Goal: Use online tool/utility: Utilize a website feature to perform a specific function

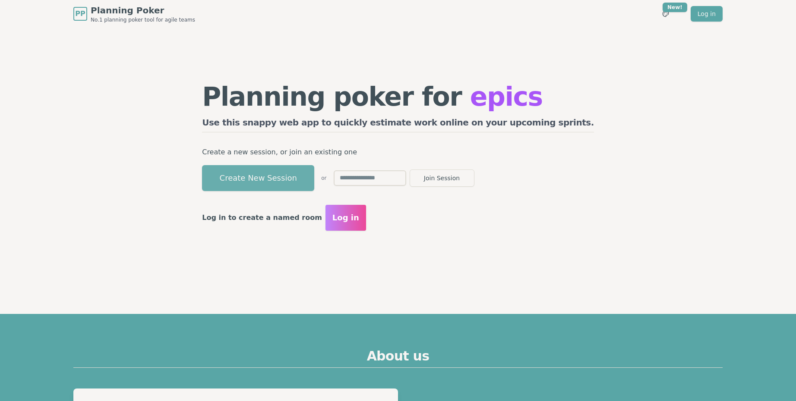
click at [306, 176] on button "Create New Session" at bounding box center [258, 178] width 112 height 26
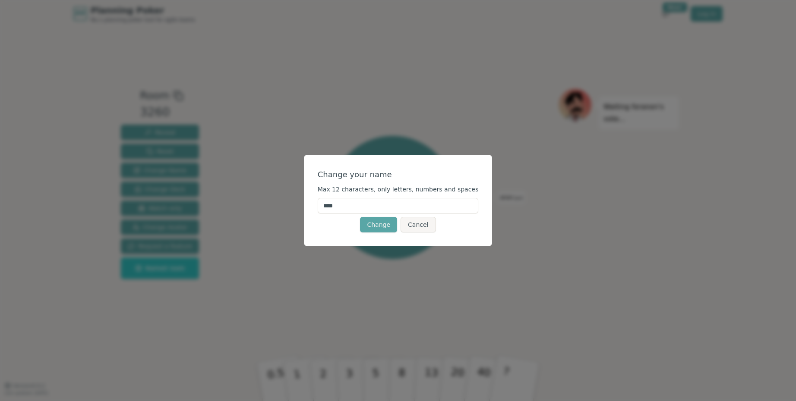
drag, startPoint x: 346, startPoint y: 205, endPoint x: 316, endPoint y: 205, distance: 29.8
click at [316, 205] on div "Change your name Max 12 characters, only letters, numbers and spaces **** Chang…" at bounding box center [398, 200] width 189 height 91
type input "****"
click at [374, 226] on button "Change" at bounding box center [378, 225] width 37 height 16
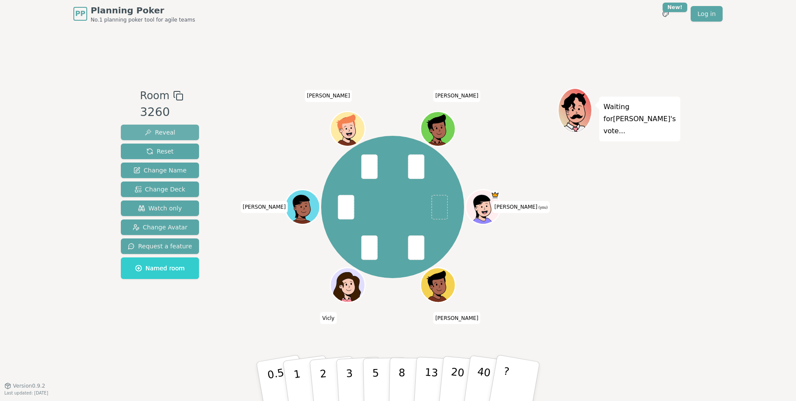
click at [179, 130] on button "Reveal" at bounding box center [160, 133] width 78 height 16
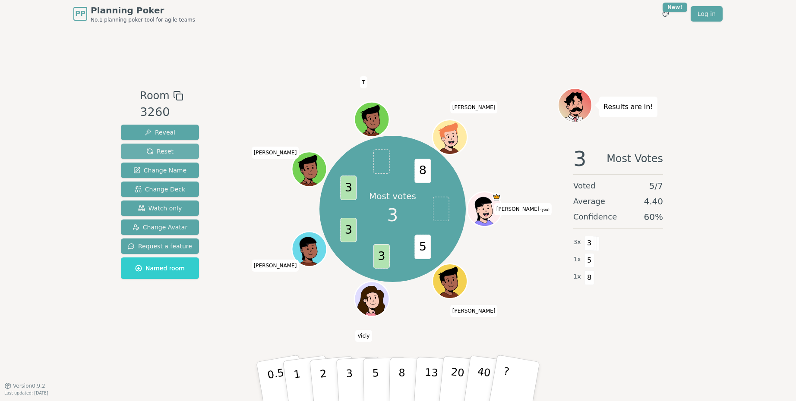
click at [175, 146] on button "Reset" at bounding box center [160, 152] width 78 height 16
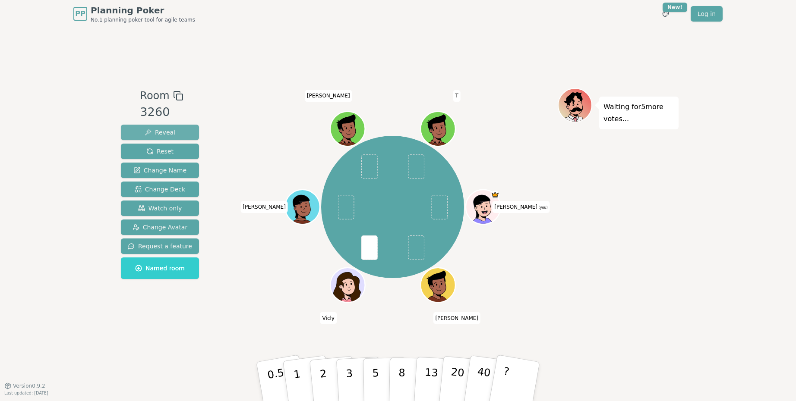
click at [160, 139] on button "Reveal" at bounding box center [160, 133] width 78 height 16
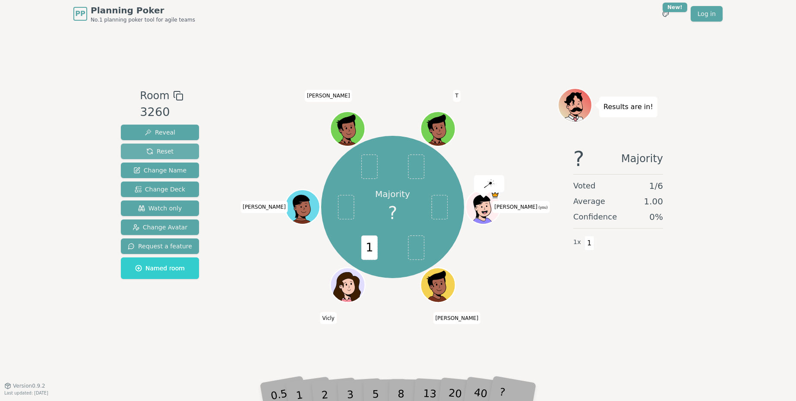
click at [161, 148] on span "Reset" at bounding box center [159, 151] width 27 height 9
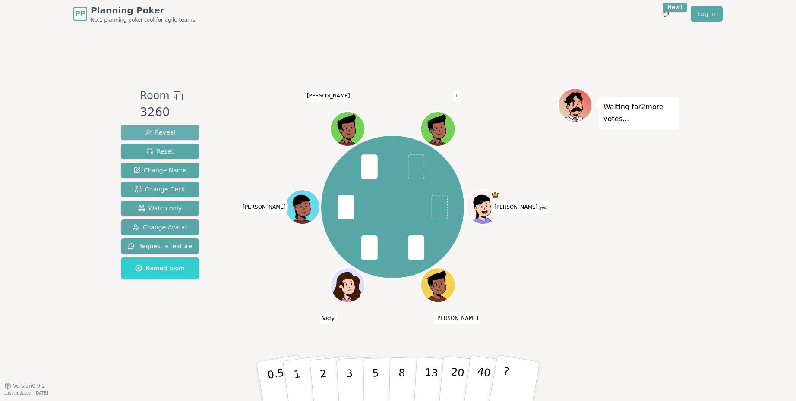
click at [167, 132] on span "Reveal" at bounding box center [160, 132] width 31 height 9
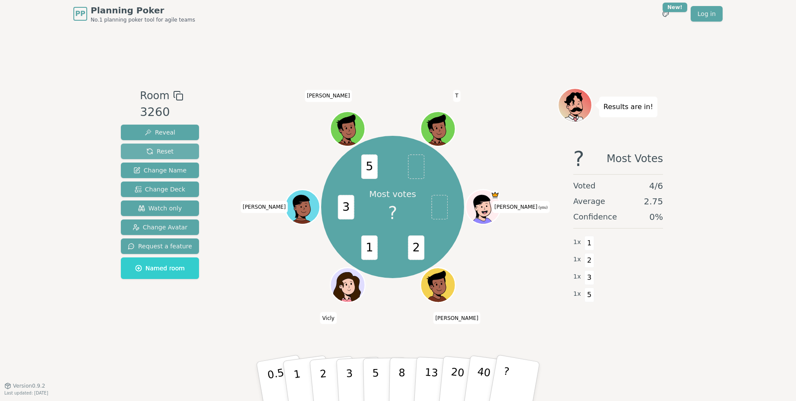
click at [157, 150] on span "Reset" at bounding box center [159, 151] width 27 height 9
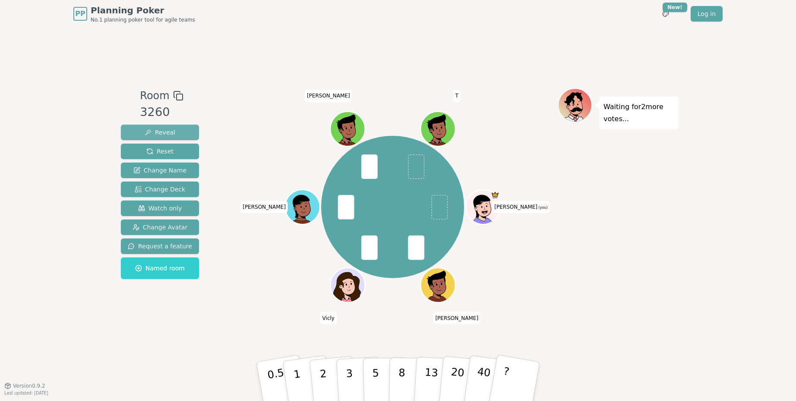
click at [167, 133] on span "Reveal" at bounding box center [160, 132] width 31 height 9
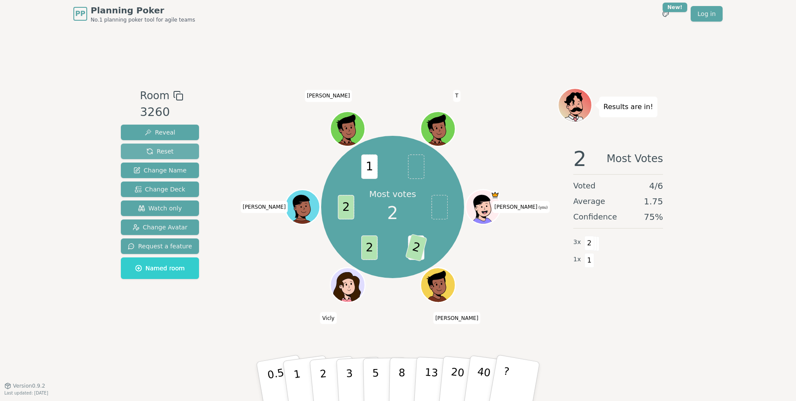
click at [156, 150] on span "Reset" at bounding box center [159, 151] width 27 height 9
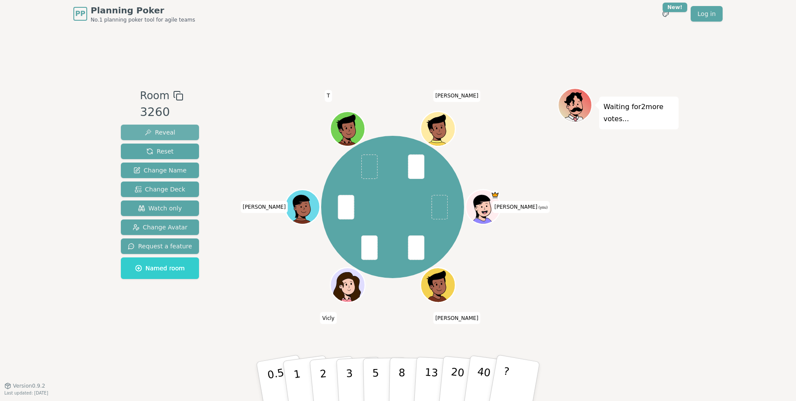
click at [169, 132] on span "Reveal" at bounding box center [160, 132] width 31 height 9
